Goal: Navigation & Orientation: Find specific page/section

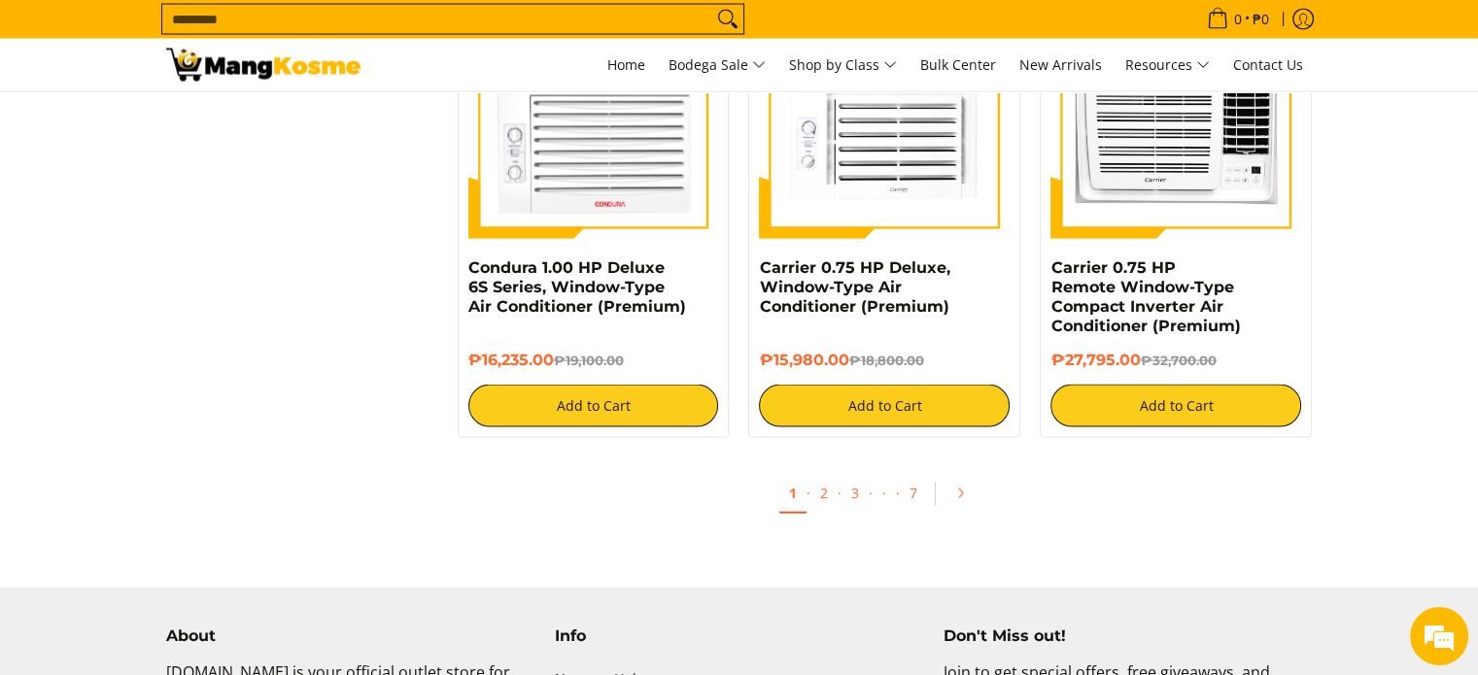
scroll to position [4082, 0]
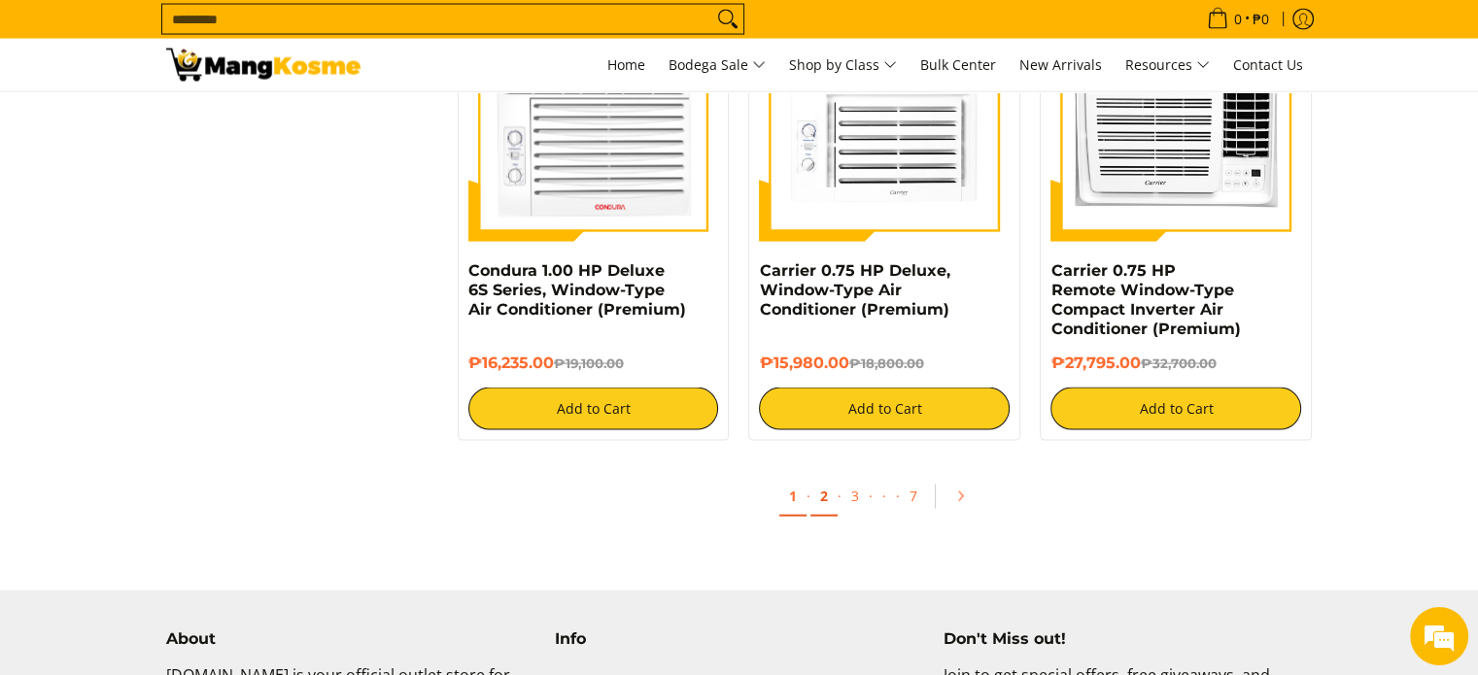
click at [820, 503] on link "2" at bounding box center [824, 497] width 27 height 40
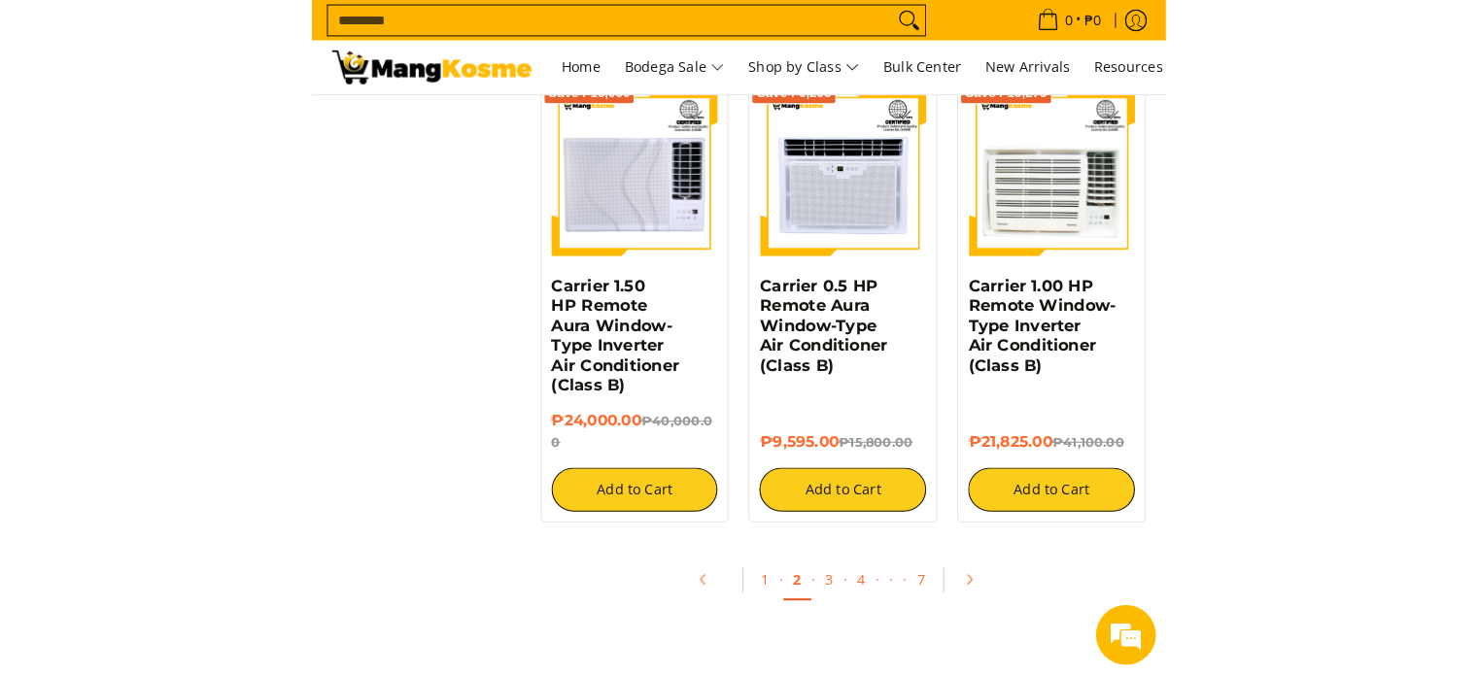
scroll to position [3693, 0]
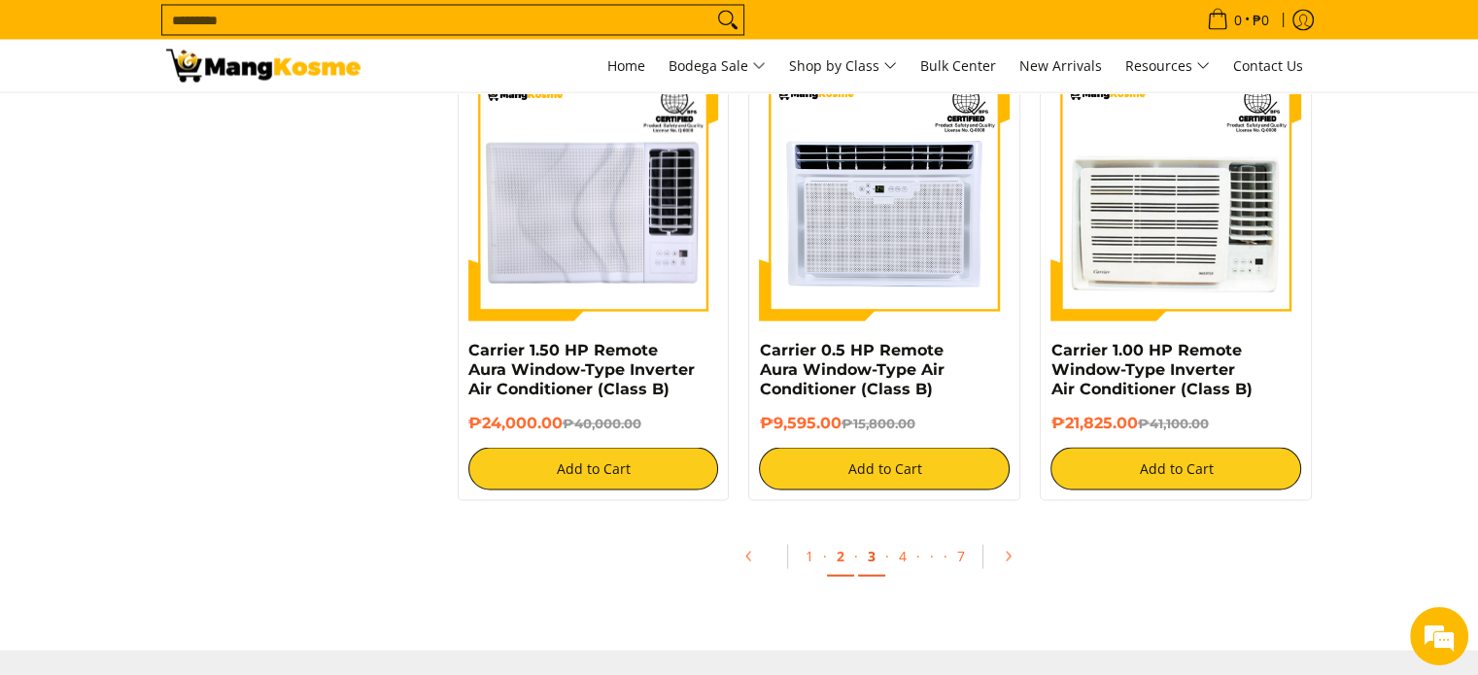
click at [864, 572] on link "3" at bounding box center [871, 556] width 27 height 40
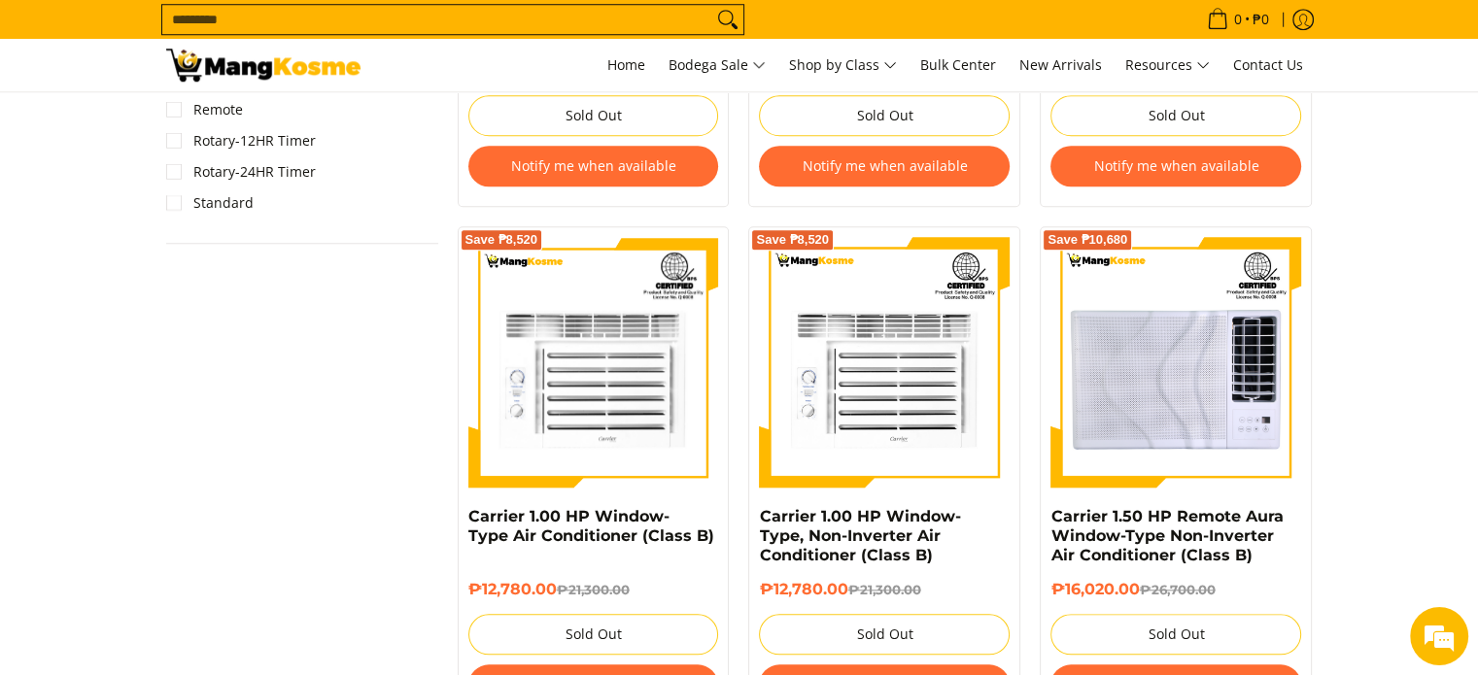
scroll to position [1749, 0]
